Goal: Information Seeking & Learning: Check status

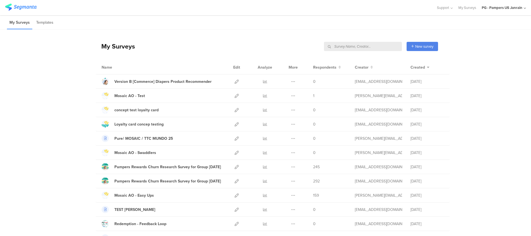
click at [371, 45] on input "text" at bounding box center [363, 46] width 78 height 9
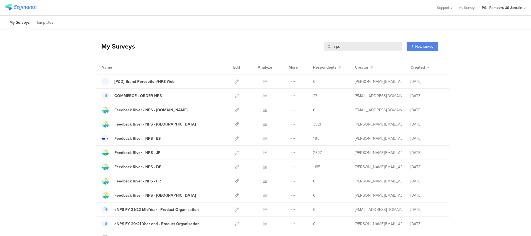
type input "nps"
click at [477, 146] on div "My Surveys nps nps New survey Start from scratch Choose from templates Name Edi…" at bounding box center [265, 142] width 531 height 224
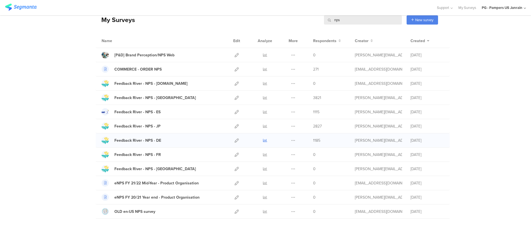
scroll to position [26, 0]
click at [263, 141] on icon at bounding box center [265, 141] width 4 height 4
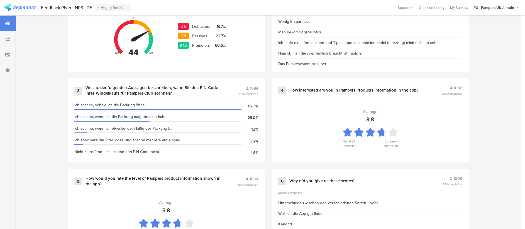
scroll to position [316, 0]
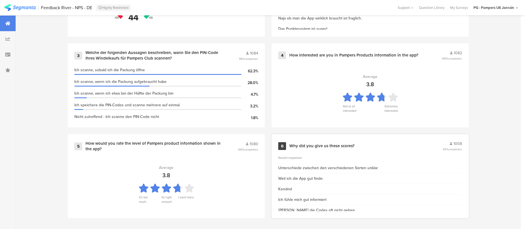
click at [310, 145] on div "Why did you give us these scores?" at bounding box center [321, 146] width 65 height 6
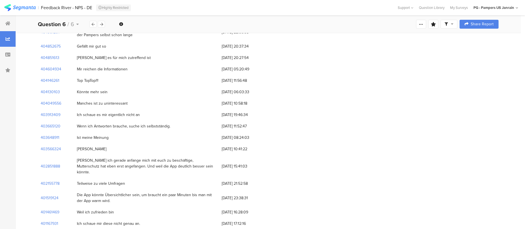
scroll to position [893, 0]
